Goal: Contribute content: Contribute content

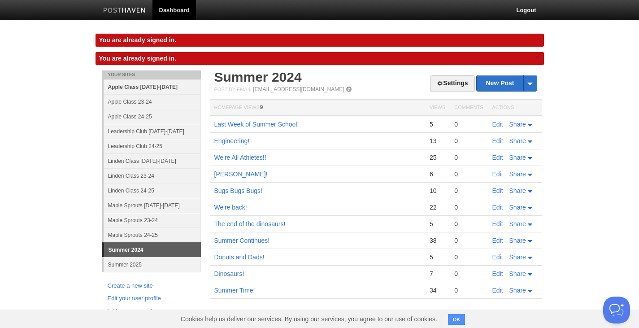
click at [125, 84] on link "Apple Class [DATE]-[DATE]" at bounding box center [152, 86] width 97 height 15
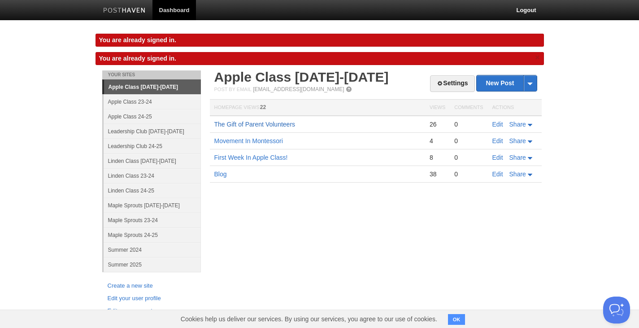
click at [244, 125] on link "The Gift of Parent Volunteers" at bounding box center [254, 124] width 81 height 7
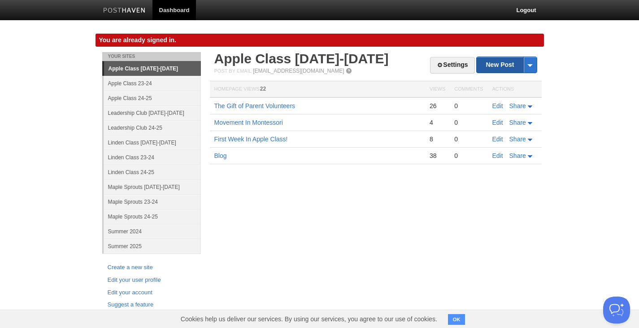
click at [496, 62] on link "New Post" at bounding box center [507, 65] width 60 height 16
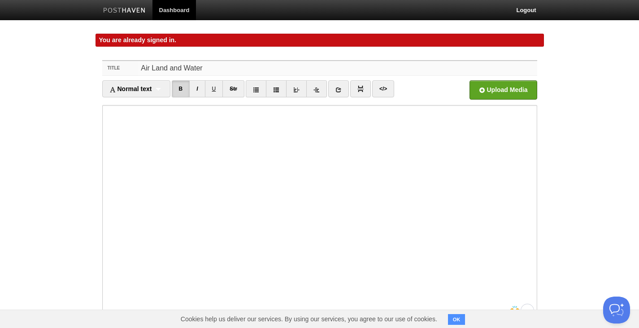
drag, startPoint x: 211, startPoint y: 68, endPoint x: 109, endPoint y: 66, distance: 101.9
click at [109, 66] on div "Title Air Land and Water" at bounding box center [319, 68] width 435 height 15
paste input "Thank you for coming!"
type input "Thank you for coming!"
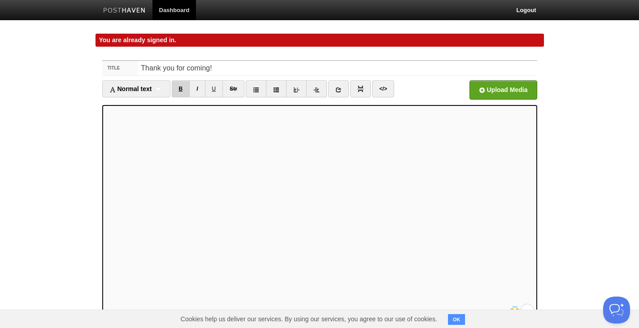
click at [184, 86] on link "B" at bounding box center [181, 88] width 18 height 17
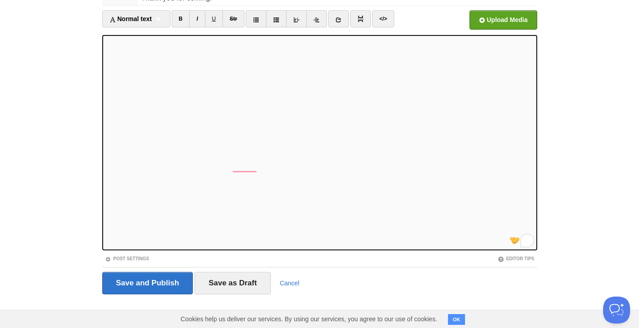
scroll to position [160, 0]
click at [179, 21] on link "B" at bounding box center [181, 18] width 18 height 17
click at [135, 282] on input "Save and Publish" at bounding box center [147, 283] width 91 height 22
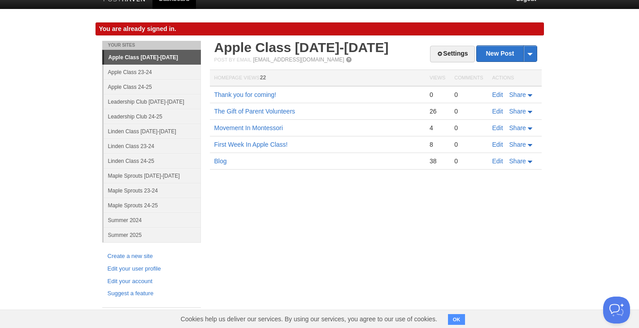
scroll to position [11, 0]
